Goal: Check status: Check status

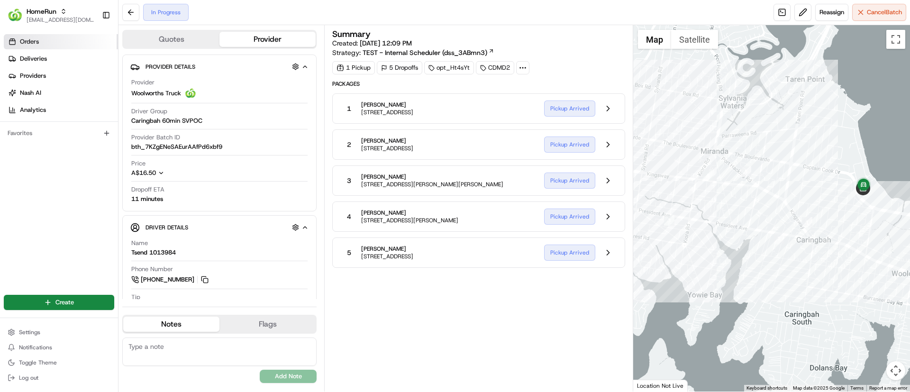
click at [21, 40] on span "Orders" at bounding box center [29, 41] width 19 height 9
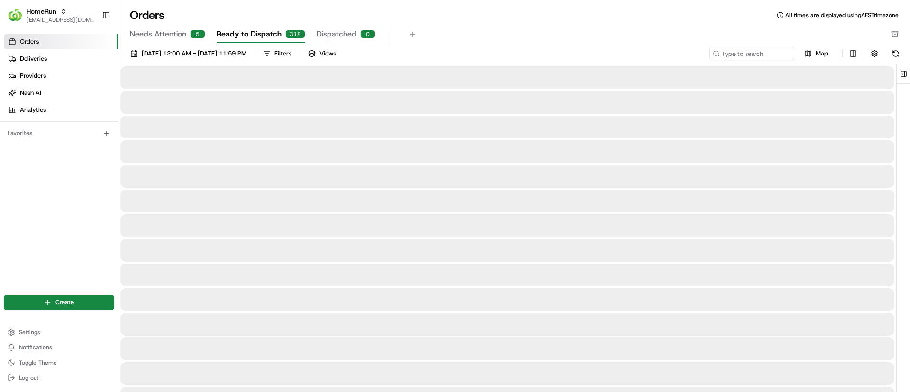
click at [246, 30] on span "Ready to Dispatch" at bounding box center [249, 33] width 65 height 11
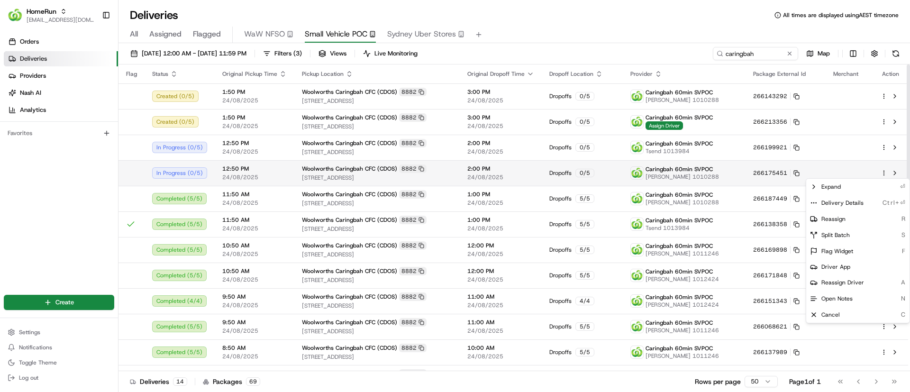
click at [885, 169] on html "HomeRun psteele@woolworths.com.au Toggle Sidebar Orders Deliveries Providers Na…" at bounding box center [455, 196] width 910 height 392
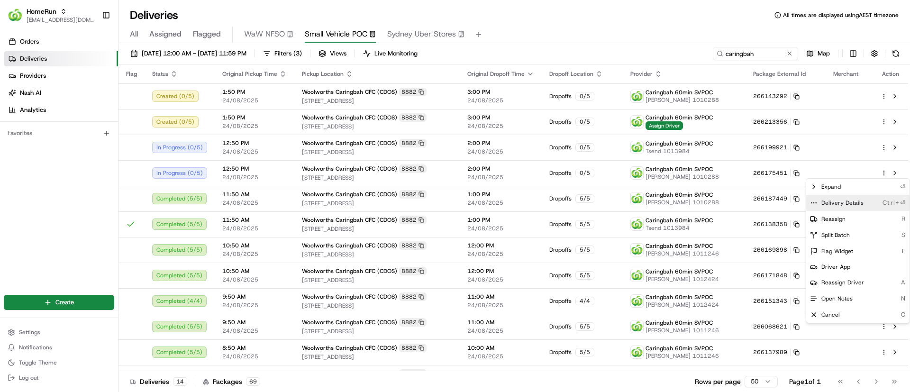
click at [813, 202] on icon at bounding box center [814, 203] width 8 height 8
click at [814, 202] on circle at bounding box center [814, 202] width 0 height 0
click at [816, 183] on icon at bounding box center [814, 187] width 8 height 8
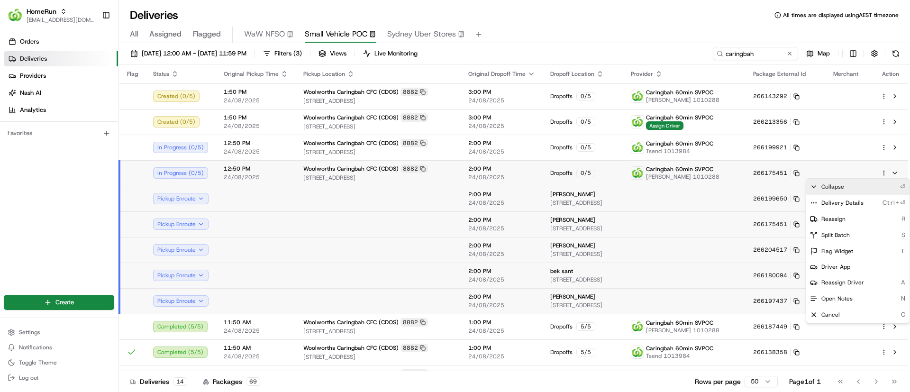
click at [815, 184] on icon at bounding box center [814, 187] width 8 height 8
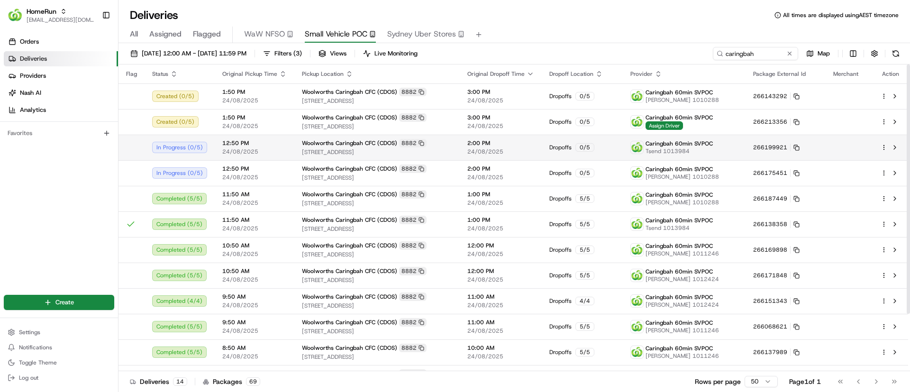
click at [885, 143] on div at bounding box center [891, 147] width 20 height 11
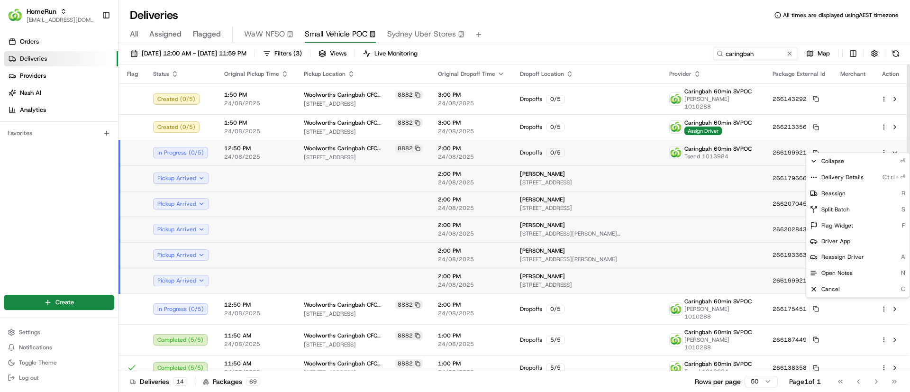
click at [885, 147] on html "HomeRun psteele@woolworths.com.au Toggle Sidebar Orders Deliveries Providers Na…" at bounding box center [455, 196] width 910 height 392
click at [816, 174] on icon at bounding box center [814, 178] width 8 height 8
click at [814, 161] on icon at bounding box center [814, 161] width 4 height 2
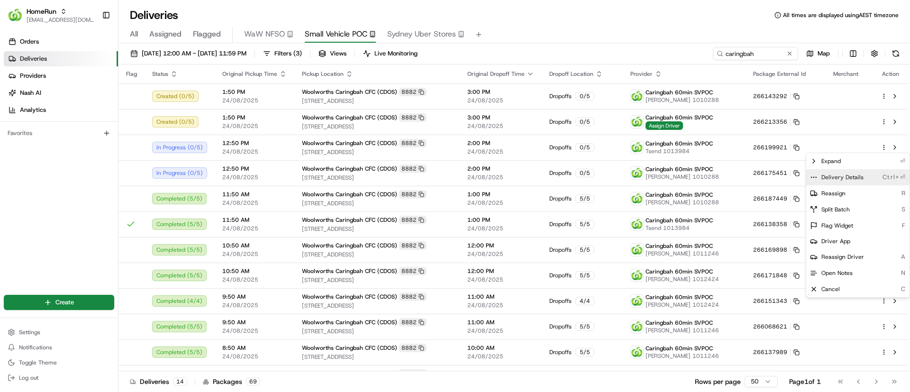
click at [812, 176] on icon at bounding box center [814, 178] width 8 height 8
click at [578, 12] on html "HomeRun psteele@woolworths.com.au Toggle Sidebar Orders Deliveries Providers Na…" at bounding box center [455, 196] width 910 height 392
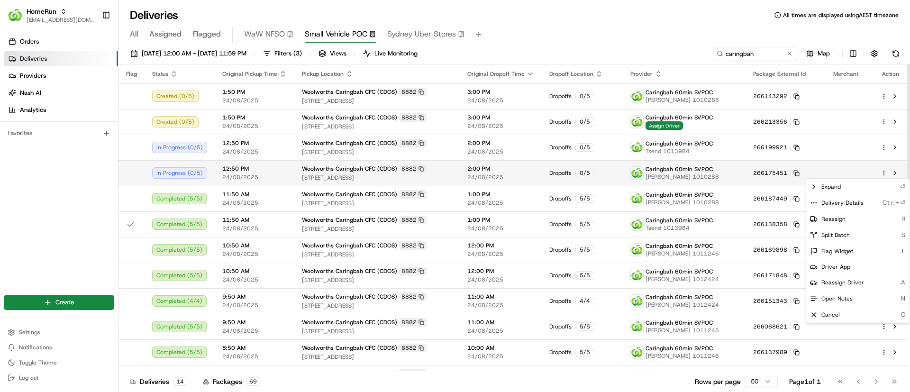
click at [885, 171] on html "HomeRun psteele@woolworths.com.au Toggle Sidebar Orders Deliveries Providers Na…" at bounding box center [455, 196] width 910 height 392
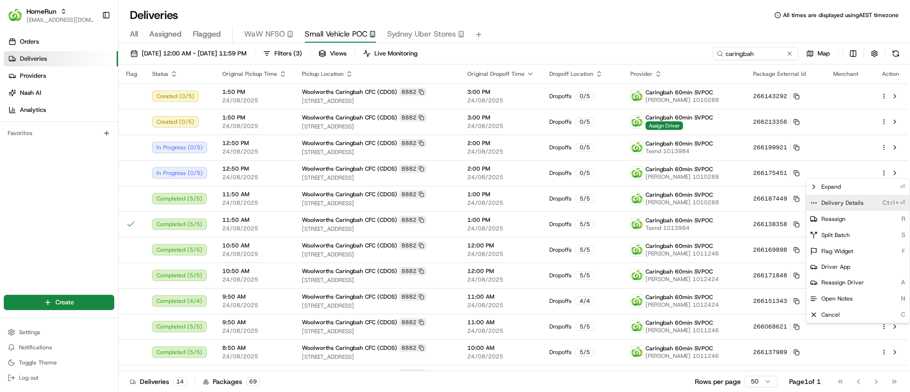
click at [815, 202] on icon at bounding box center [814, 203] width 8 height 8
click at [884, 147] on html "HomeRun psteele@woolworths.com.au Toggle Sidebar Orders Deliveries Providers Na…" at bounding box center [455, 196] width 910 height 392
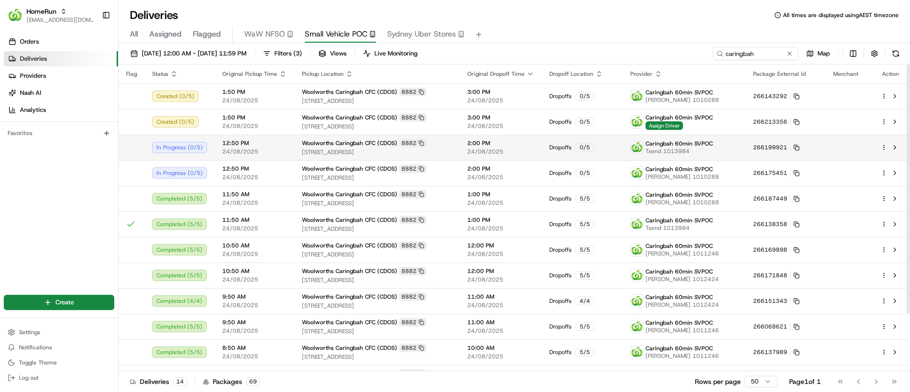
click at [883, 145] on html "HomeRun psteele@woolworths.com.au Toggle Sidebar Orders Deliveries Providers Na…" at bounding box center [455, 196] width 910 height 392
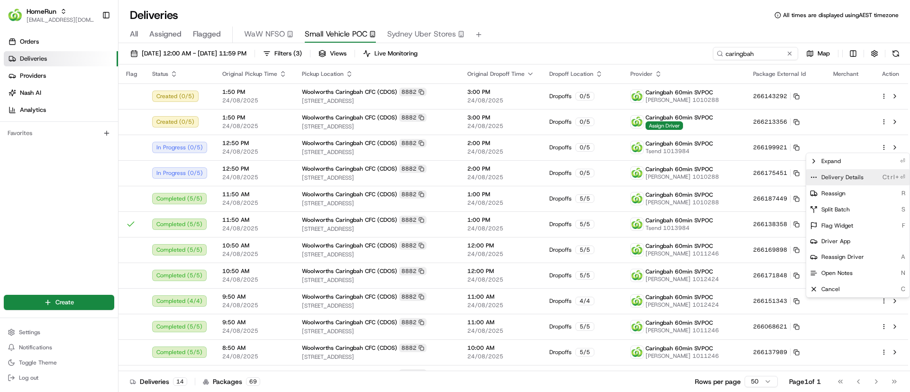
click at [815, 174] on icon at bounding box center [814, 178] width 8 height 8
click at [812, 160] on icon at bounding box center [814, 161] width 8 height 8
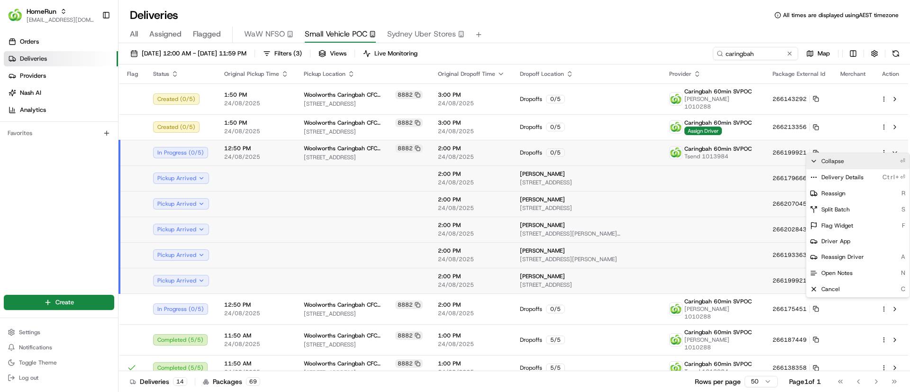
click at [812, 160] on icon at bounding box center [814, 161] width 4 height 2
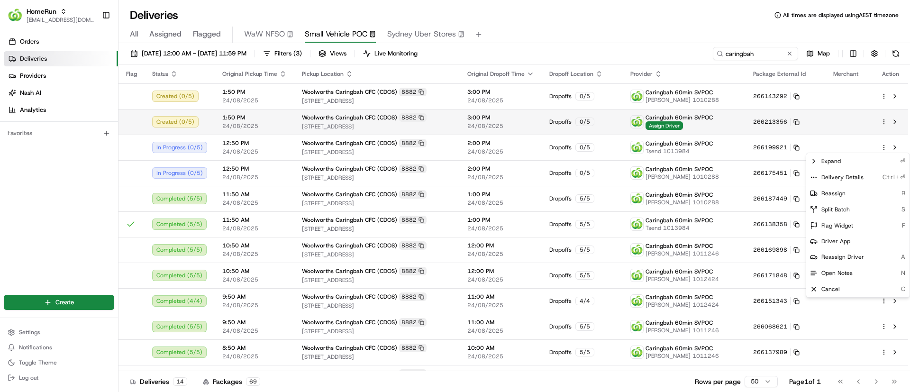
click at [884, 121] on html "HomeRun psteele@woolworths.com.au Toggle Sidebar Orders Deliveries Providers Na…" at bounding box center [455, 196] width 910 height 392
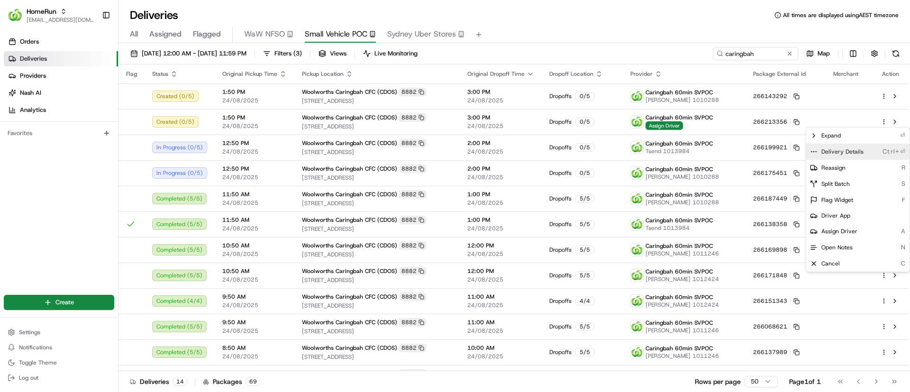
click at [813, 152] on icon at bounding box center [814, 152] width 8 height 8
click at [583, 13] on html "HomeRun psteele@woolworths.com.au Toggle Sidebar Orders Deliveries Providers Na…" at bounding box center [455, 196] width 910 height 392
click at [885, 120] on html "HomeRun psteele@woolworths.com.au Toggle Sidebar Orders Deliveries Providers Na…" at bounding box center [455, 196] width 910 height 392
click at [813, 151] on icon at bounding box center [814, 152] width 8 height 8
click at [769, 49] on html "HomeRun psteele@woolworths.com.au Toggle Sidebar Orders Deliveries Providers Na…" at bounding box center [455, 196] width 910 height 392
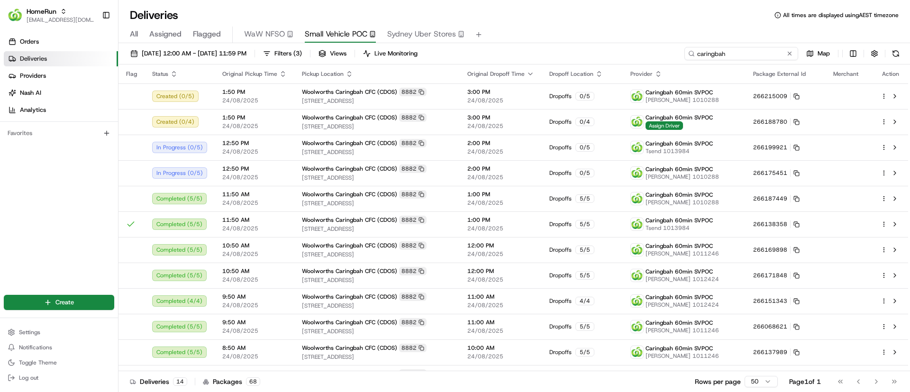
click at [769, 53] on input "caringbah" at bounding box center [742, 53] width 114 height 13
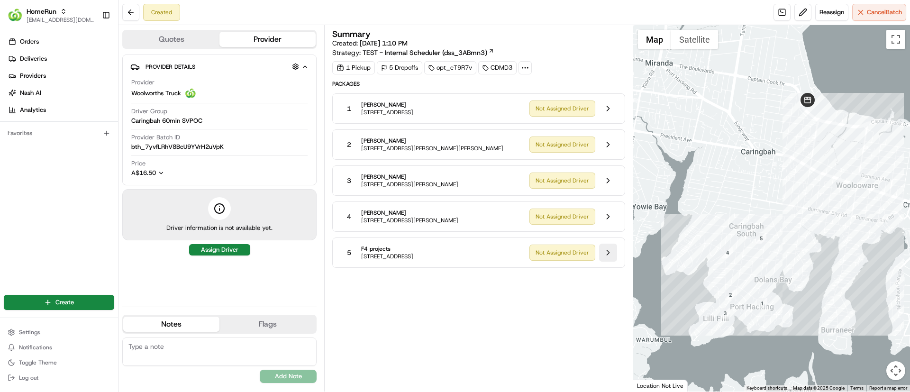
click at [608, 252] on button at bounding box center [608, 253] width 18 height 18
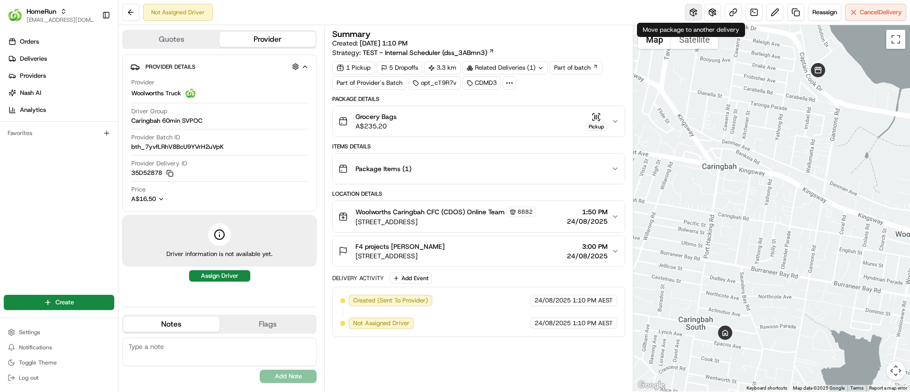
click at [691, 9] on button at bounding box center [693, 12] width 17 height 17
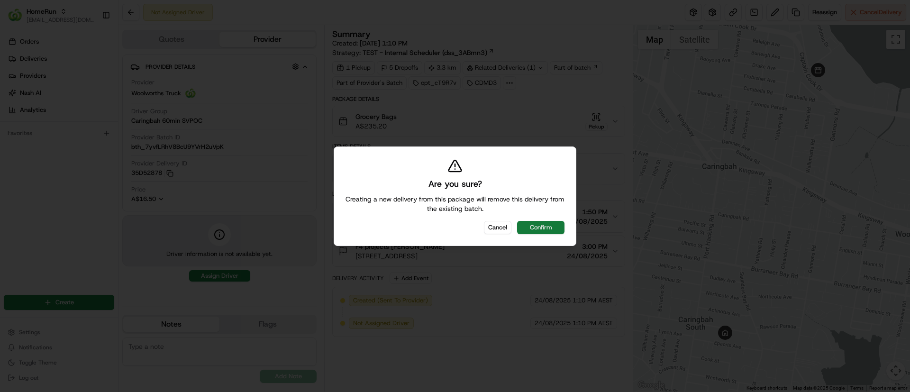
click at [541, 225] on button "Confirm" at bounding box center [540, 227] width 47 height 13
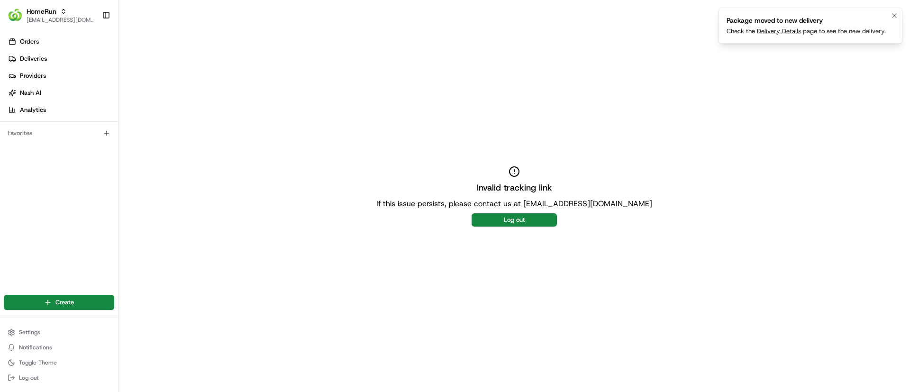
click at [771, 31] on link "Delivery Details" at bounding box center [779, 31] width 44 height 8
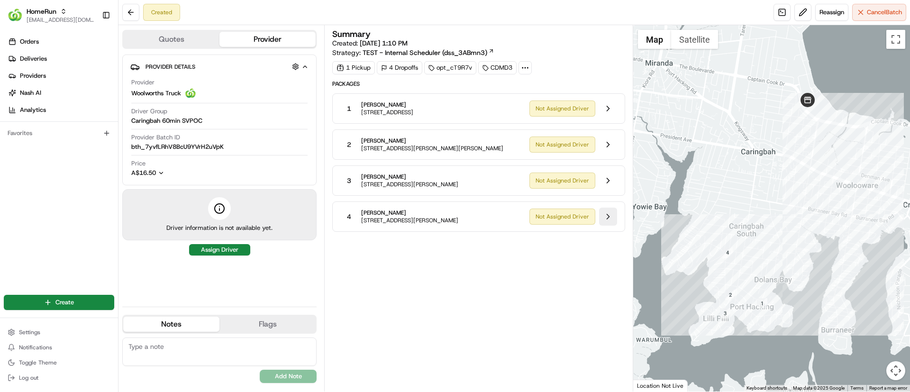
click at [613, 218] on button at bounding box center [608, 217] width 18 height 18
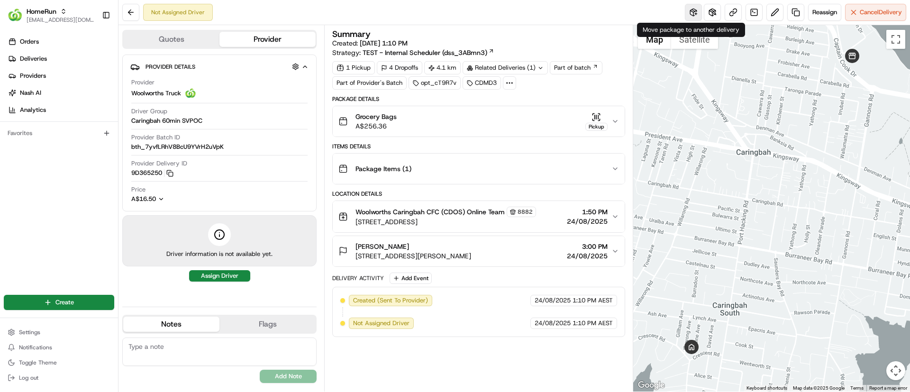
click at [692, 10] on button at bounding box center [693, 12] width 17 height 17
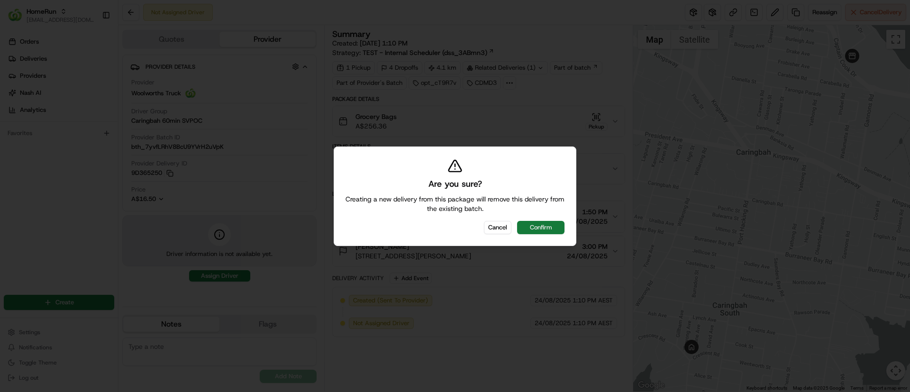
click at [548, 225] on button "Confirm" at bounding box center [540, 227] width 47 height 13
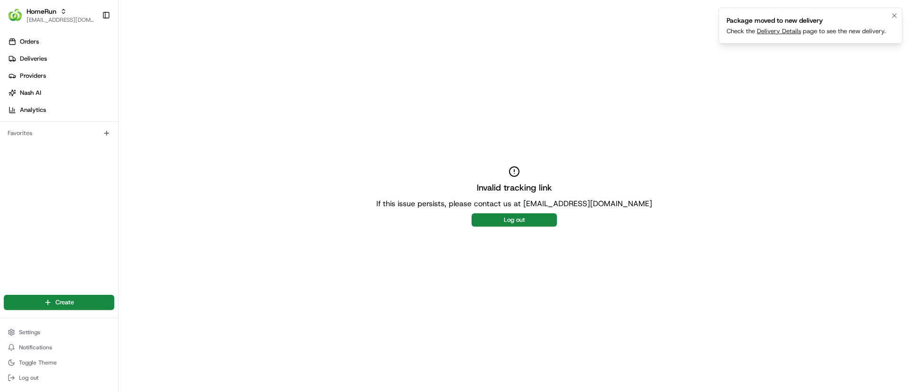
click at [772, 28] on link "Delivery Details" at bounding box center [779, 31] width 44 height 8
click at [768, 28] on link "Delivery Details" at bounding box center [779, 31] width 44 height 8
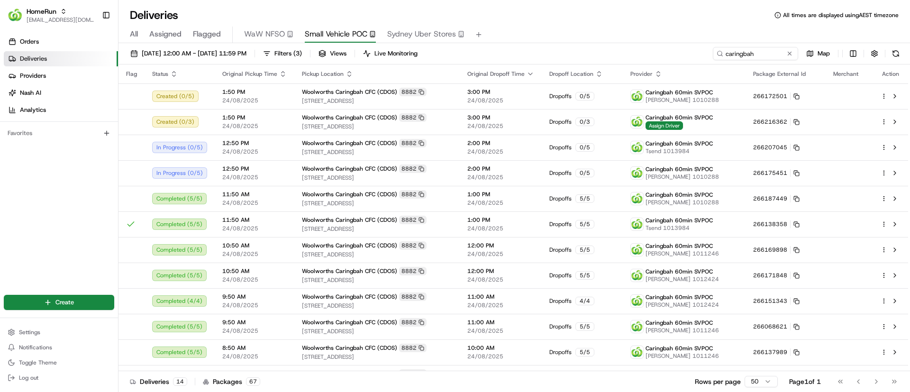
click at [662, 15] on div "Deliveries All times are displayed using AEST timezone" at bounding box center [515, 15] width 792 height 15
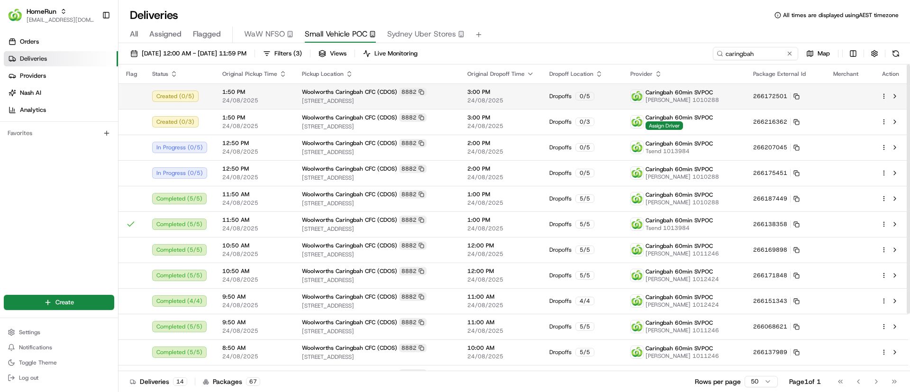
click at [885, 92] on div at bounding box center [891, 96] width 20 height 11
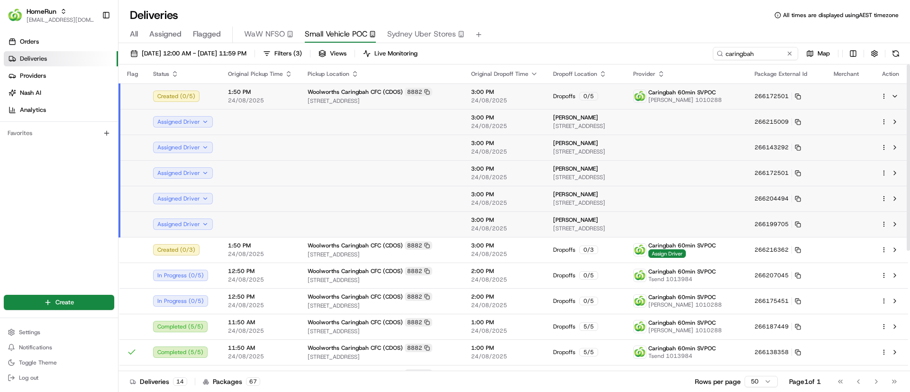
click at [622, 21] on div "Deliveries All times are displayed using AEST timezone" at bounding box center [515, 15] width 792 height 15
click at [884, 92] on div at bounding box center [891, 96] width 20 height 11
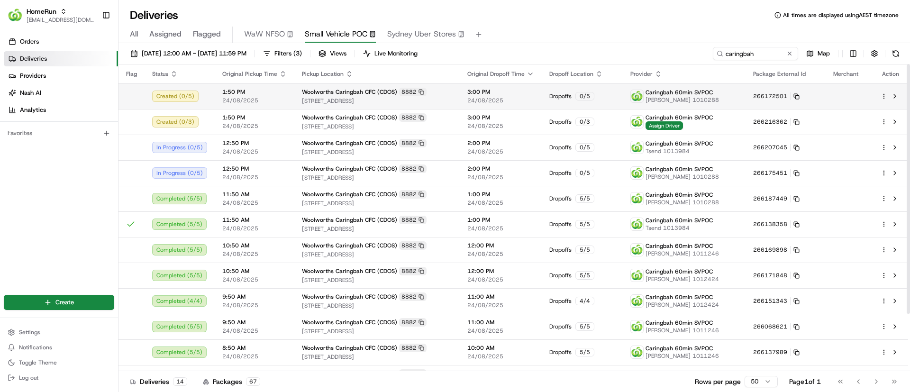
click at [882, 95] on html "HomeRun psteele@woolworths.com.au Toggle Sidebar Orders Deliveries Providers Na…" at bounding box center [455, 196] width 910 height 392
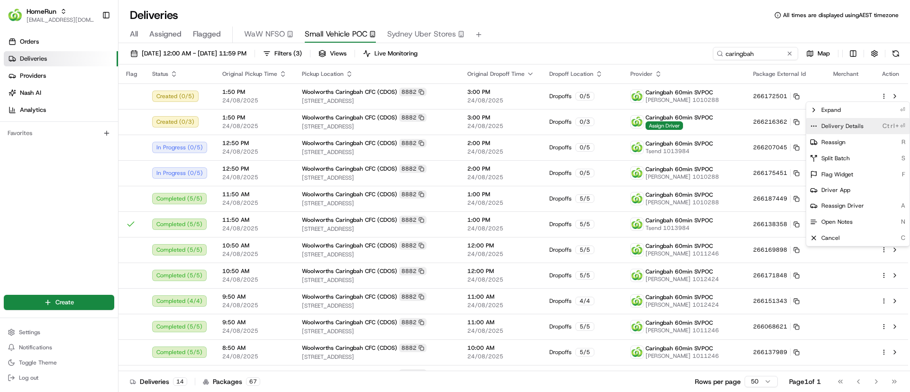
click at [815, 122] on icon at bounding box center [814, 126] width 8 height 8
click at [653, 19] on html "HomeRun psteele@woolworths.com.au Toggle Sidebar Orders Deliveries Providers Na…" at bounding box center [455, 196] width 910 height 392
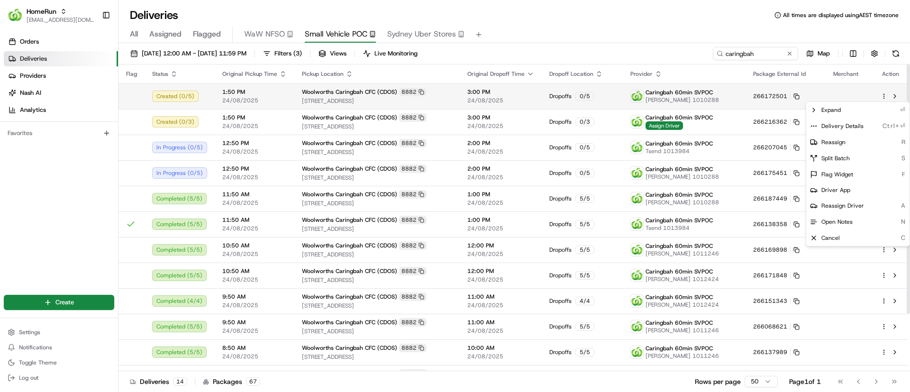
click at [885, 93] on html "HomeRun psteele@woolworths.com.au Toggle Sidebar Orders Deliveries Providers Na…" at bounding box center [455, 196] width 910 height 392
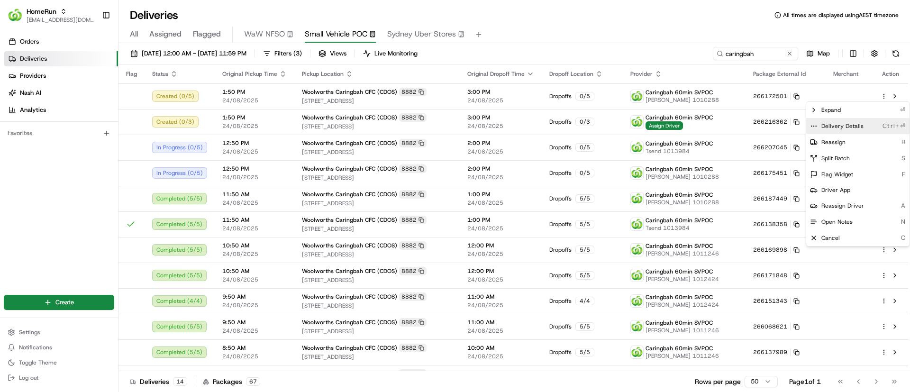
click at [815, 123] on icon at bounding box center [814, 126] width 8 height 8
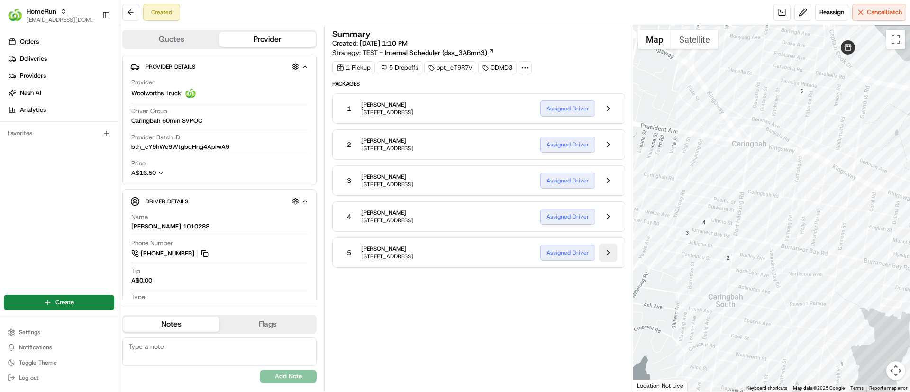
click at [611, 256] on button at bounding box center [608, 253] width 18 height 18
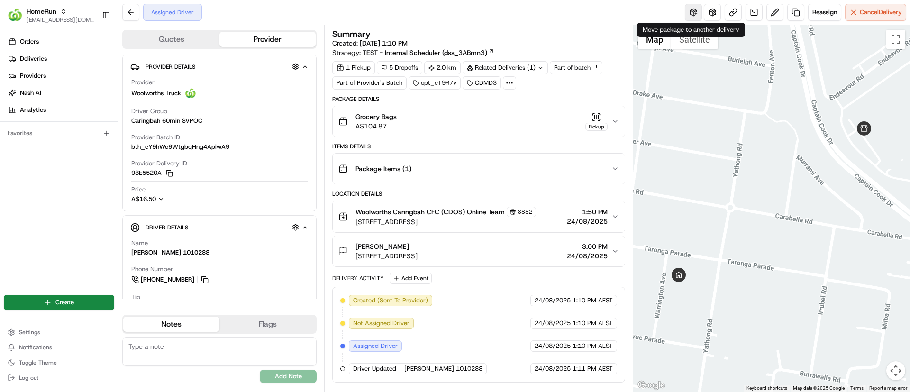
click at [690, 11] on button at bounding box center [693, 12] width 17 height 17
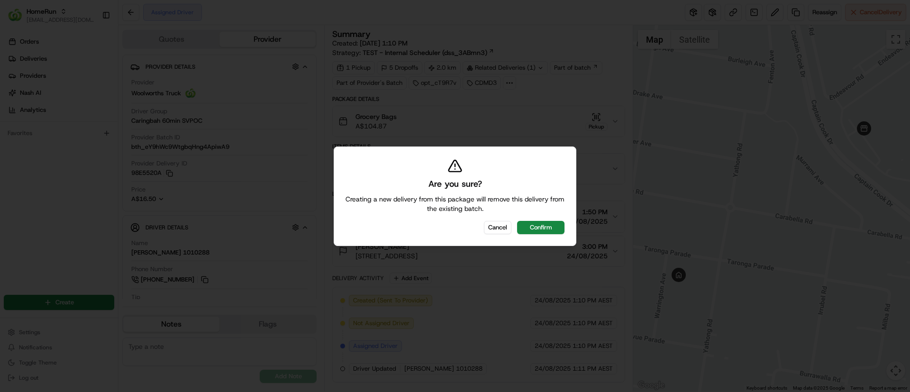
click at [550, 223] on button "Confirm" at bounding box center [540, 227] width 47 height 13
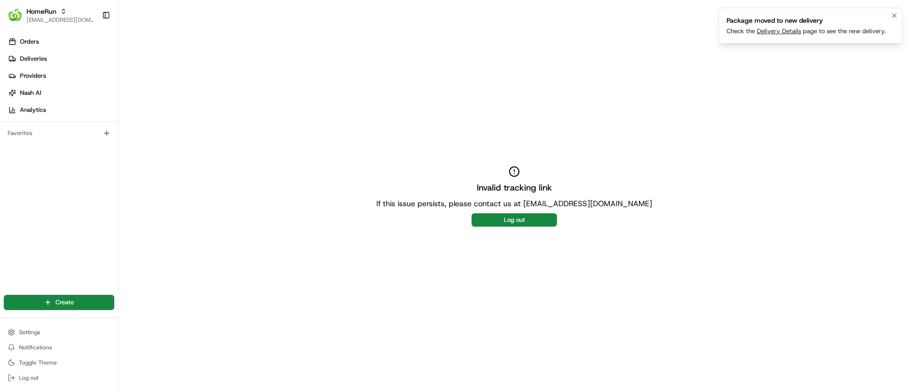
click at [774, 33] on link "Delivery Details" at bounding box center [779, 31] width 44 height 8
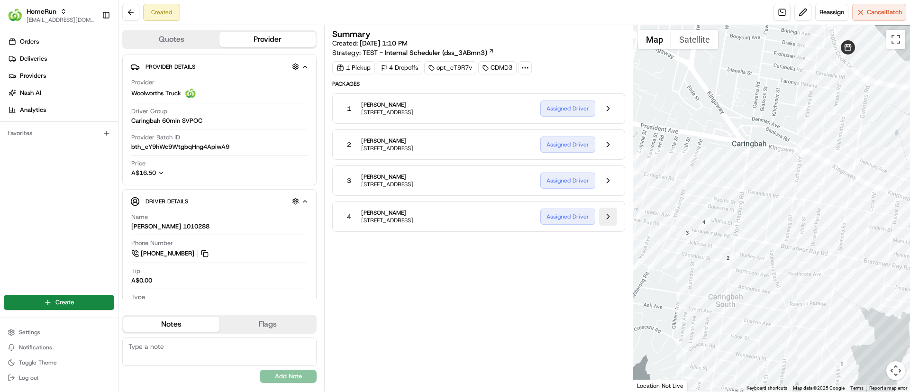
click at [610, 219] on button at bounding box center [608, 217] width 18 height 18
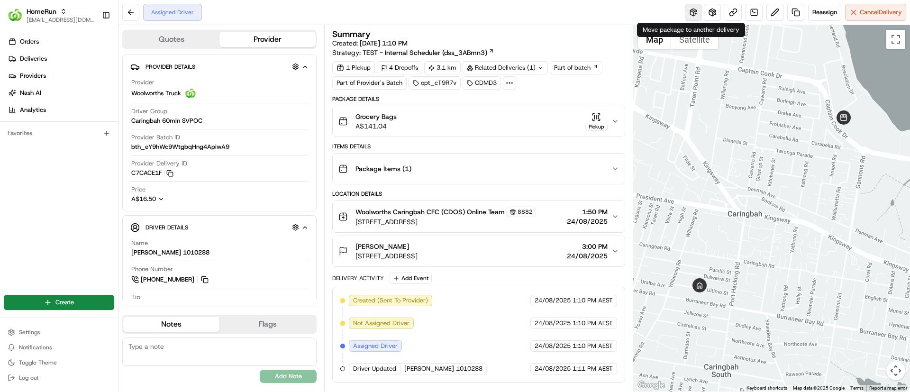
click at [691, 10] on button at bounding box center [693, 12] width 17 height 17
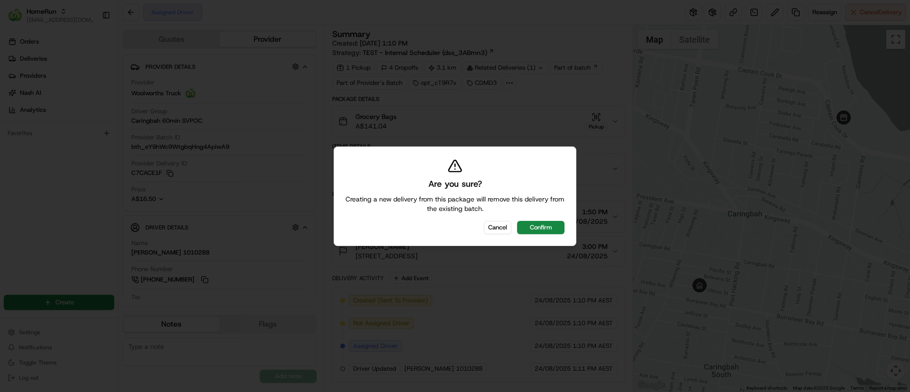
click at [548, 223] on button "Confirm" at bounding box center [540, 227] width 47 height 13
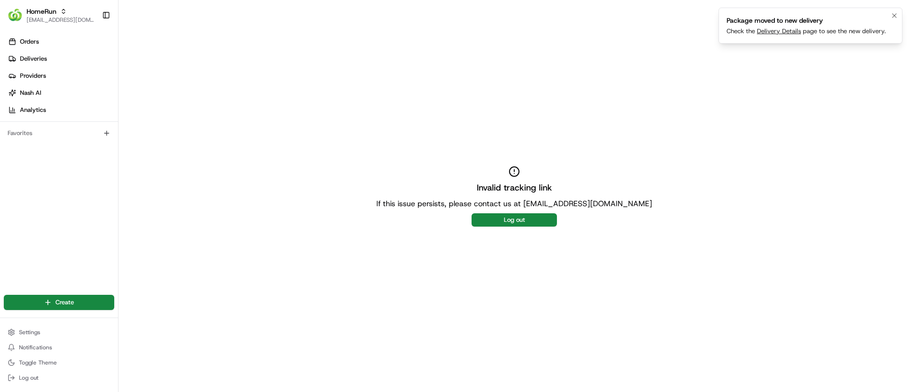
click at [765, 27] on link "Delivery Details" at bounding box center [779, 31] width 44 height 8
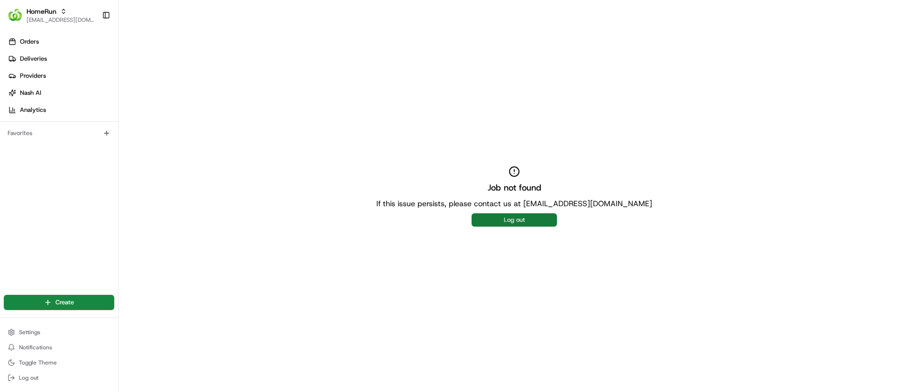
click at [516, 220] on button "Log out" at bounding box center [514, 219] width 85 height 13
